Goal: Information Seeking & Learning: Learn about a topic

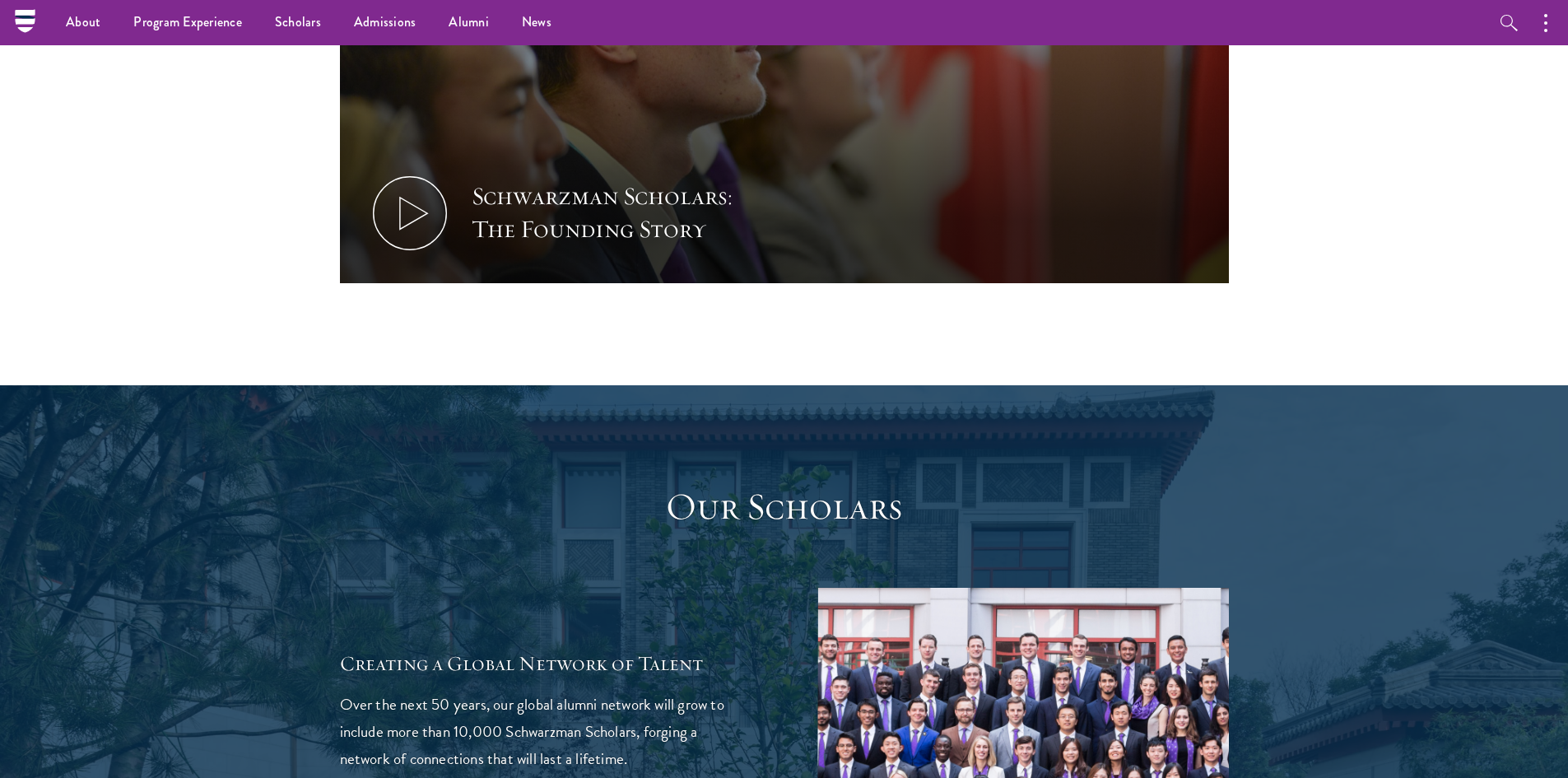
scroll to position [2204, 0]
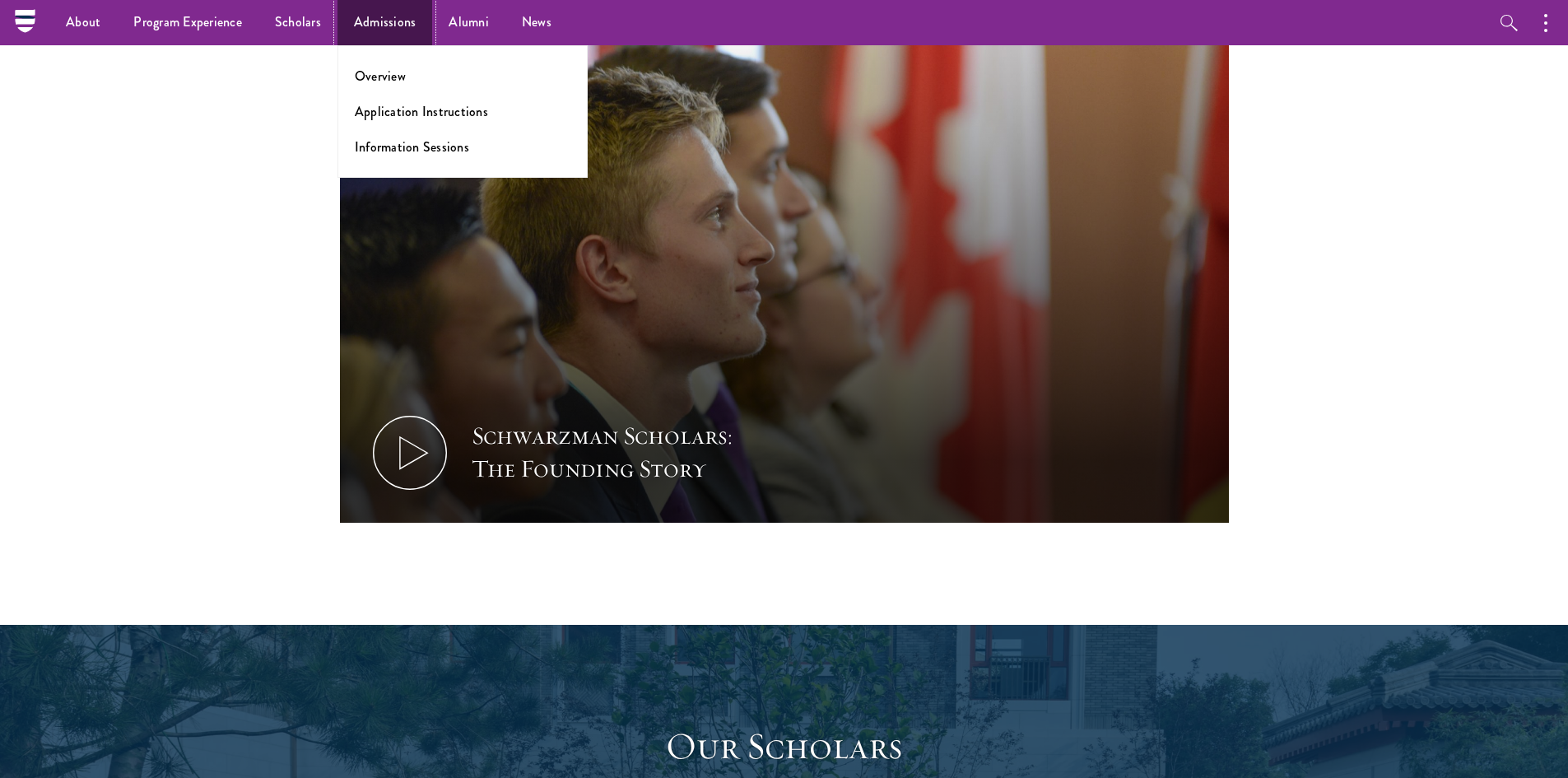
click at [378, 15] on link "Admissions" at bounding box center [385, 22] width 96 height 46
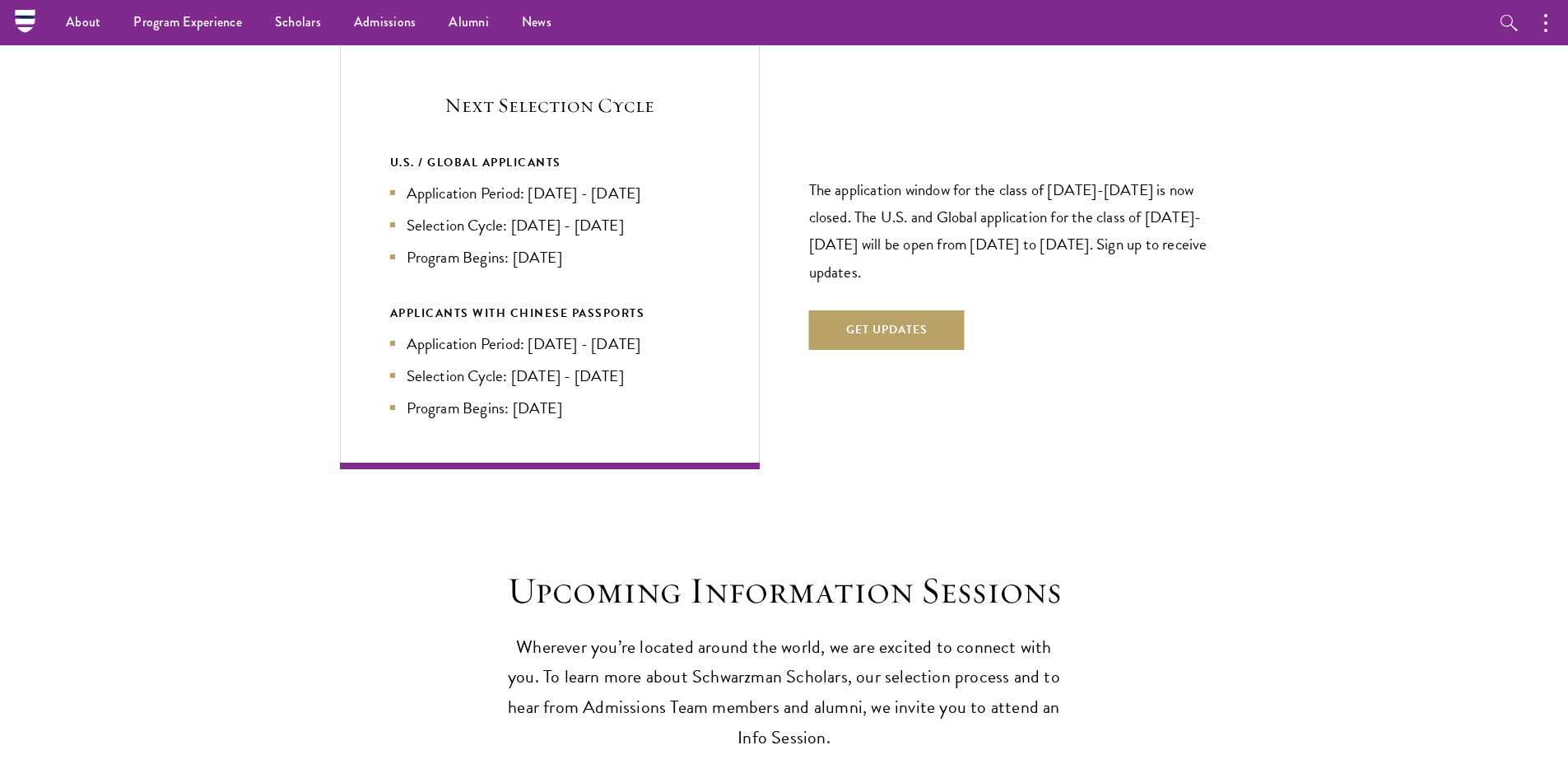
scroll to position [3508, 0]
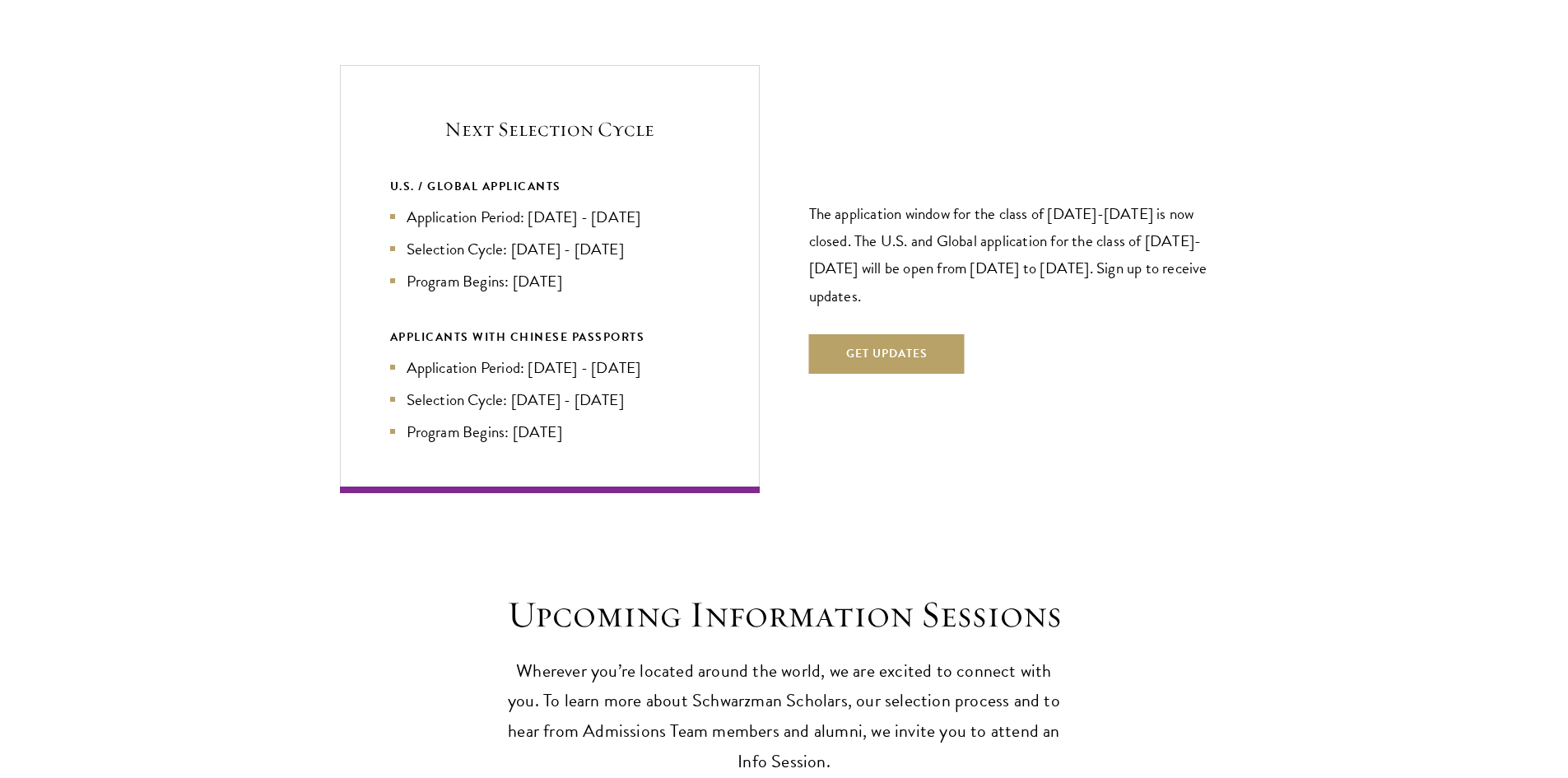
click at [704, 428] on div "Next Selection Cycle U.S. / GLOBAL APPLICANTS Application Period: [DATE] - [DAT…" at bounding box center [549, 278] width 420 height 427
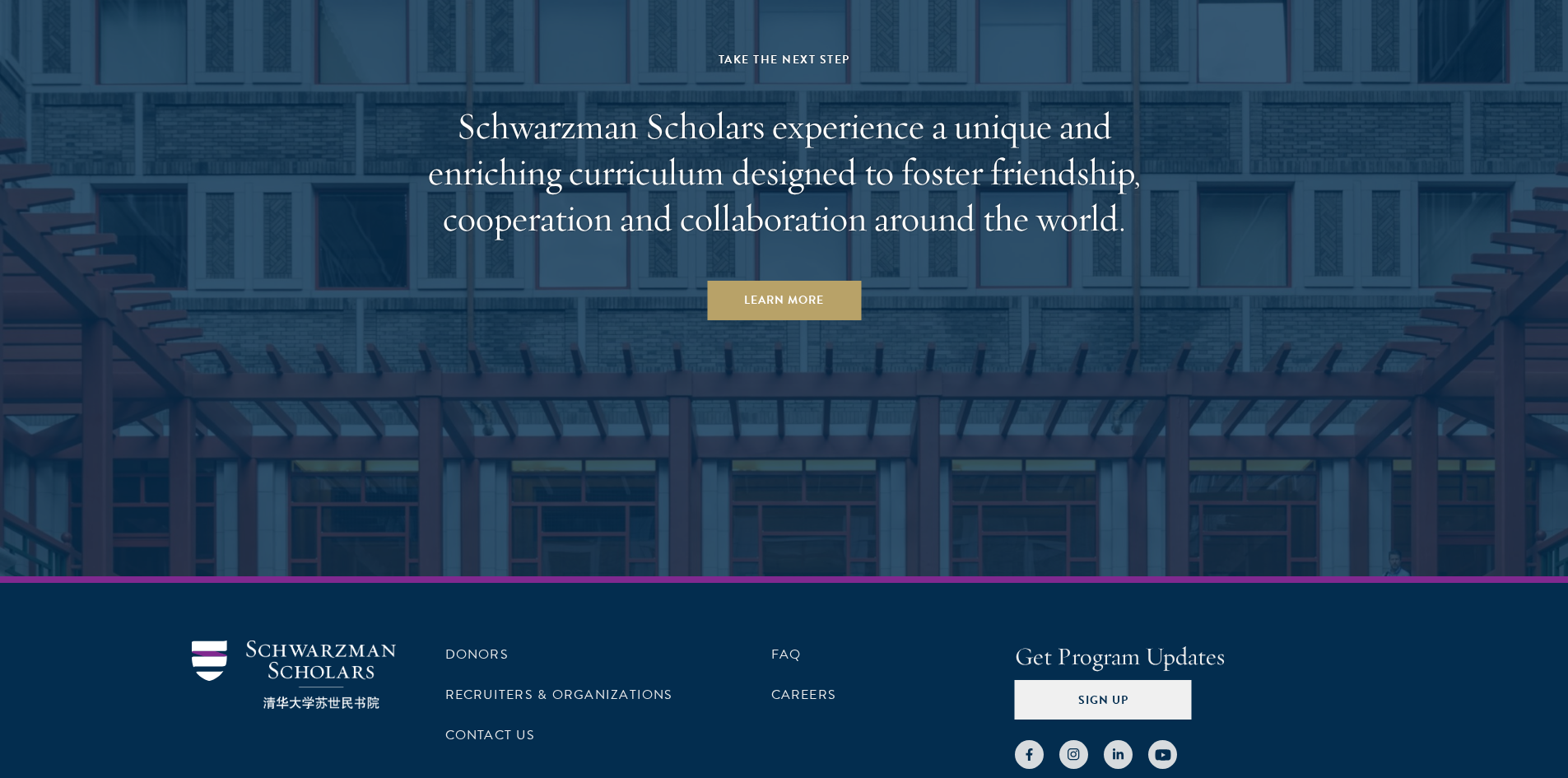
scroll to position [8130, 0]
